Goal: Check status: Check status

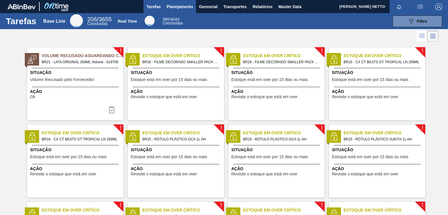
click at [184, 7] on span "Planejamento" at bounding box center [179, 6] width 27 height 7
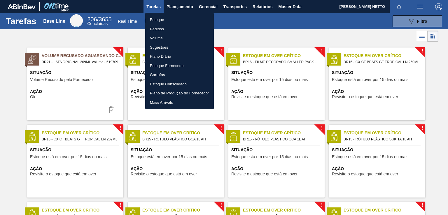
click at [156, 21] on li "Estoque" at bounding box center [179, 19] width 68 height 9
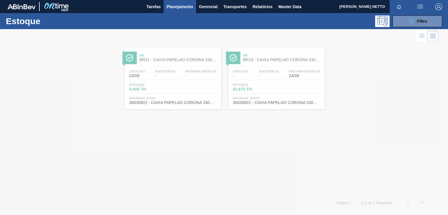
click at [185, 7] on span "Planejamento" at bounding box center [179, 6] width 27 height 7
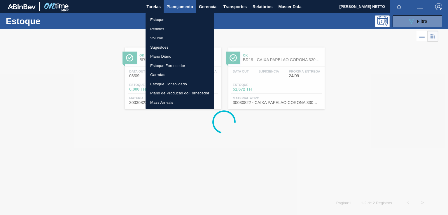
click at [173, 29] on li "Pedidos" at bounding box center [179, 28] width 68 height 9
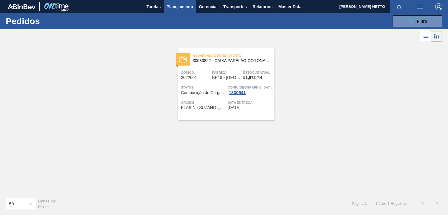
click at [255, 112] on div "Aguardando Faturamento 30030822 - CAIXA PAPELAO CORONA 330ML [GEOGRAPHIC_DATA] …" at bounding box center [226, 83] width 96 height 73
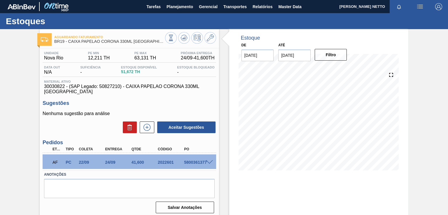
click at [124, 74] on span "51,672 TH" at bounding box center [139, 72] width 36 height 4
copy span "51,672"
